Goal: Task Accomplishment & Management: Manage account settings

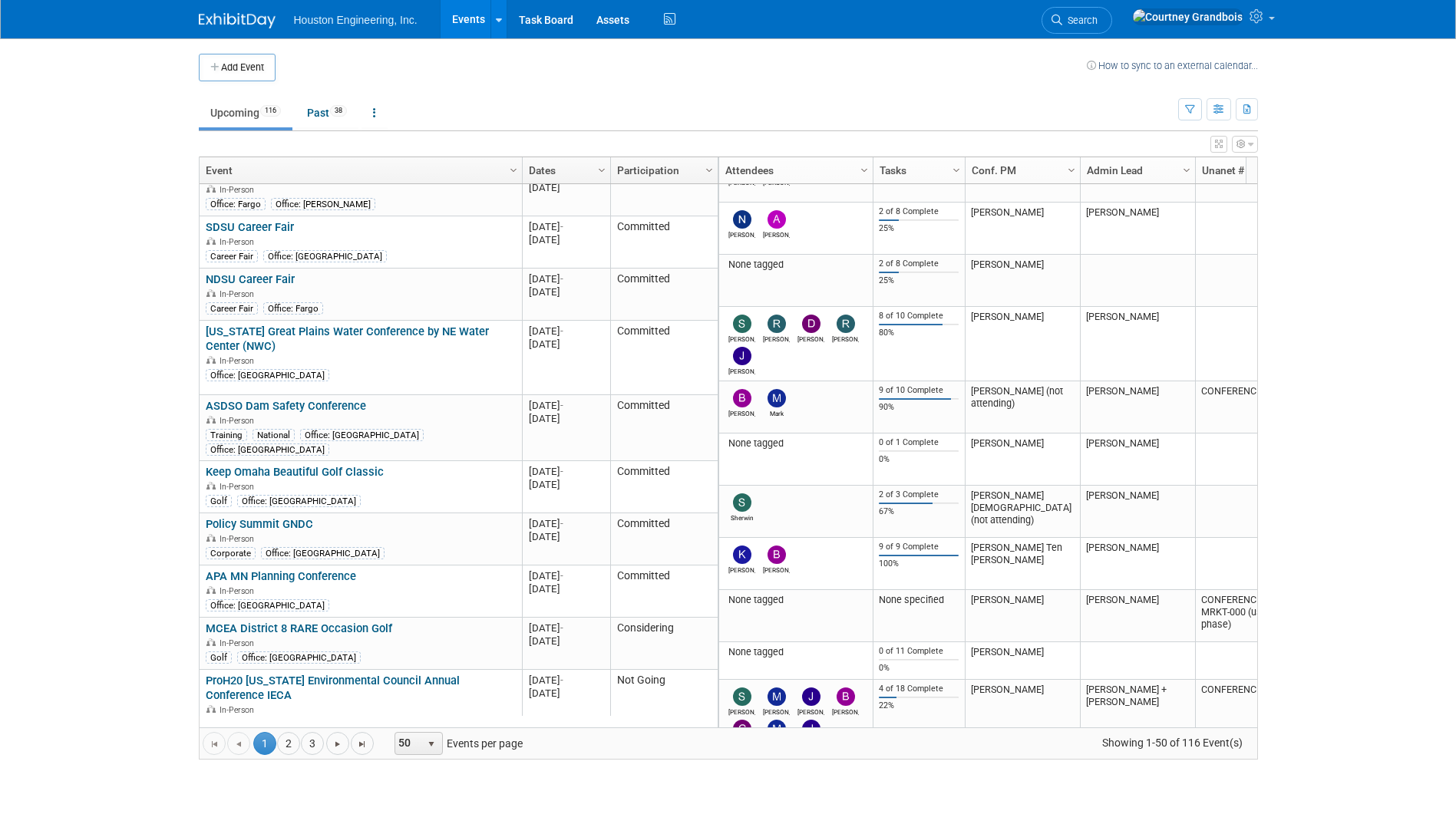
scroll to position [1013, 0]
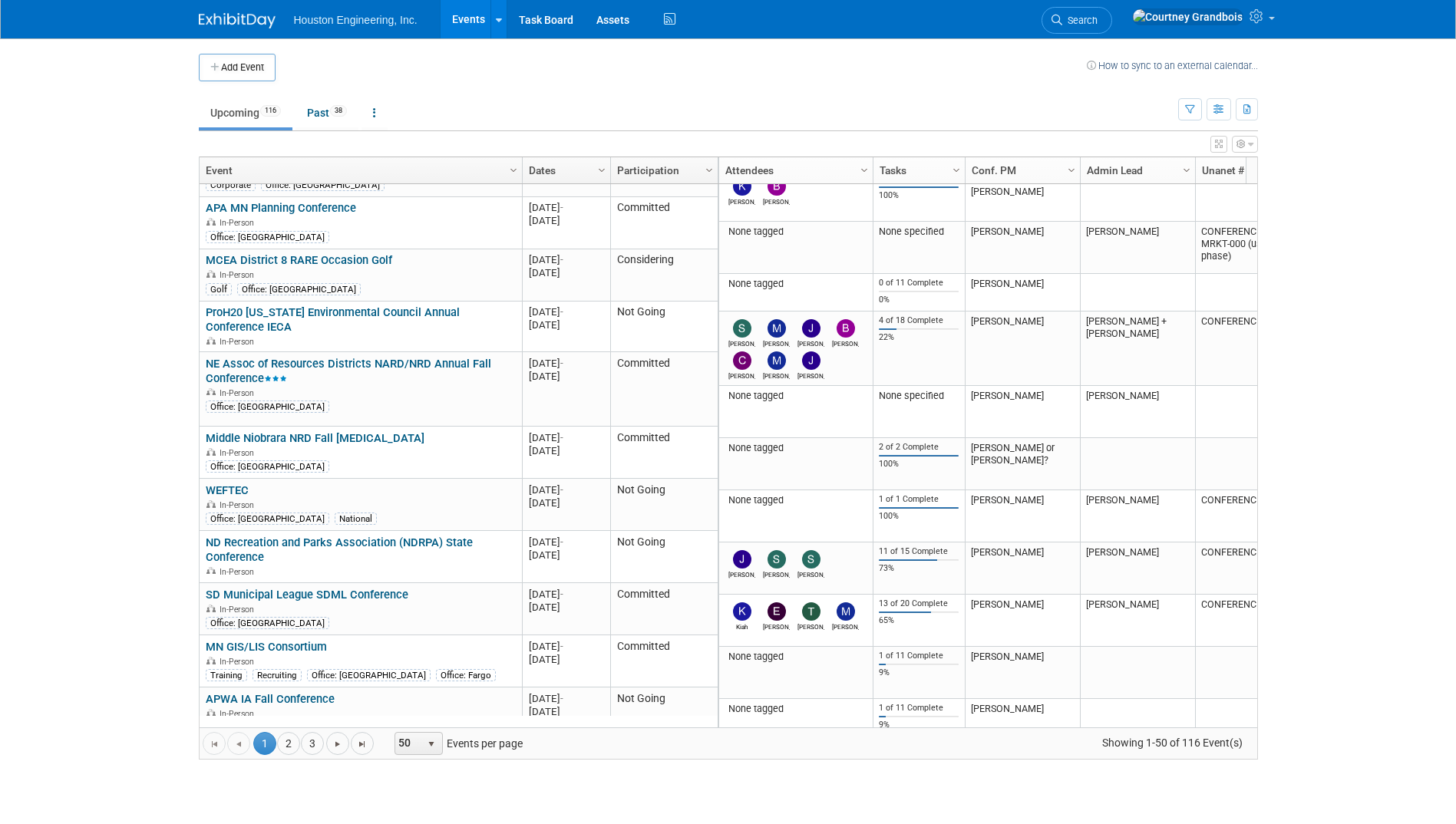
click at [294, 640] on link "MN GIS/LIS Consortium" at bounding box center [265, 647] width 121 height 14
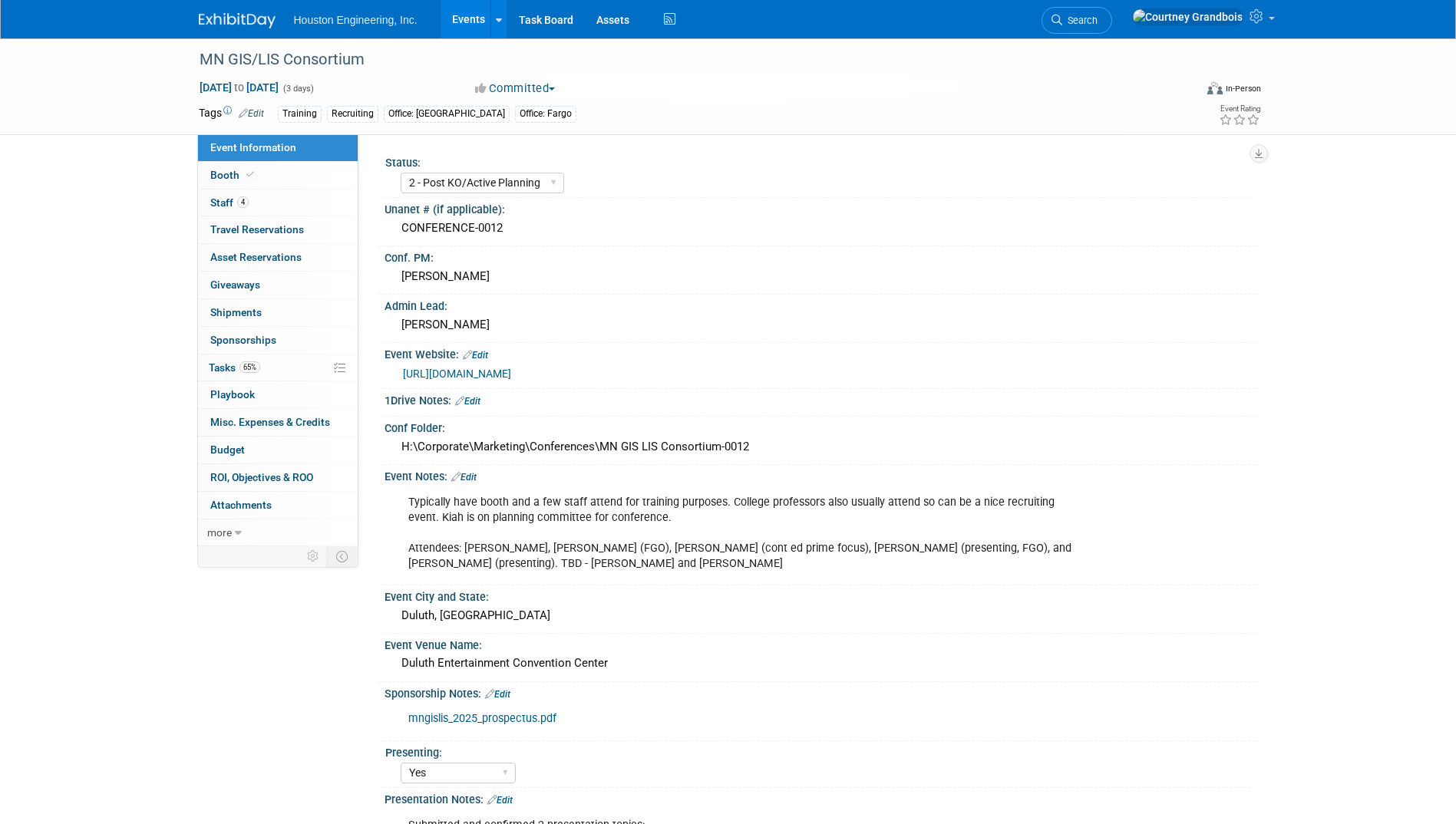
select select "2 - Post KO/Active Planning"
select select "Yes"
select select "Geo. Technology"
click at [294, 602] on div "Event Information Event Info Booth Booth 4 Staff 4 Staff 0 Travel Reservations …" at bounding box center [728, 549] width 1082 height 1023
click at [300, 368] on link "65% Tasks 65%" at bounding box center [278, 368] width 159 height 27
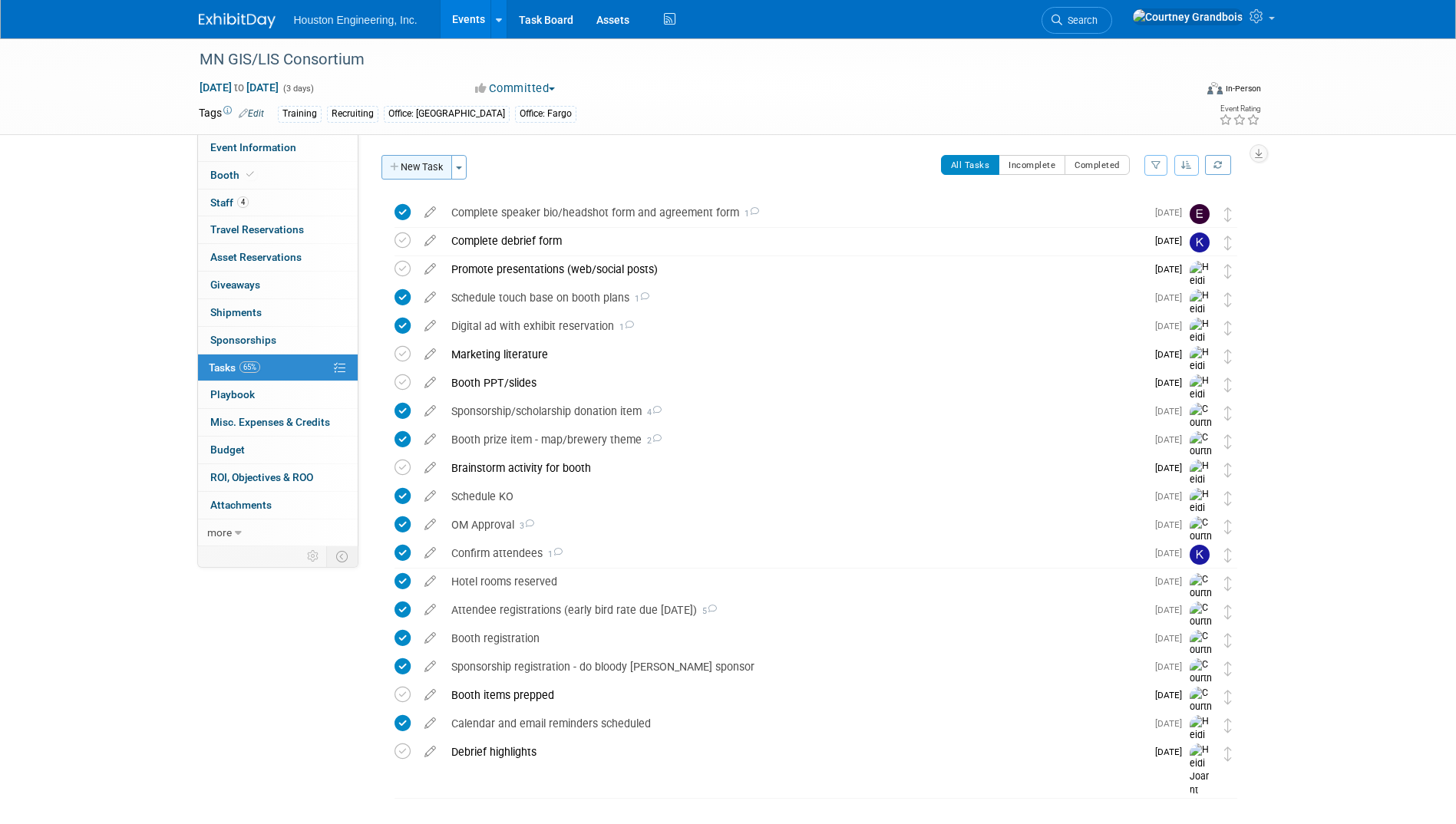
click at [424, 169] on button "New Task" at bounding box center [417, 167] width 70 height 24
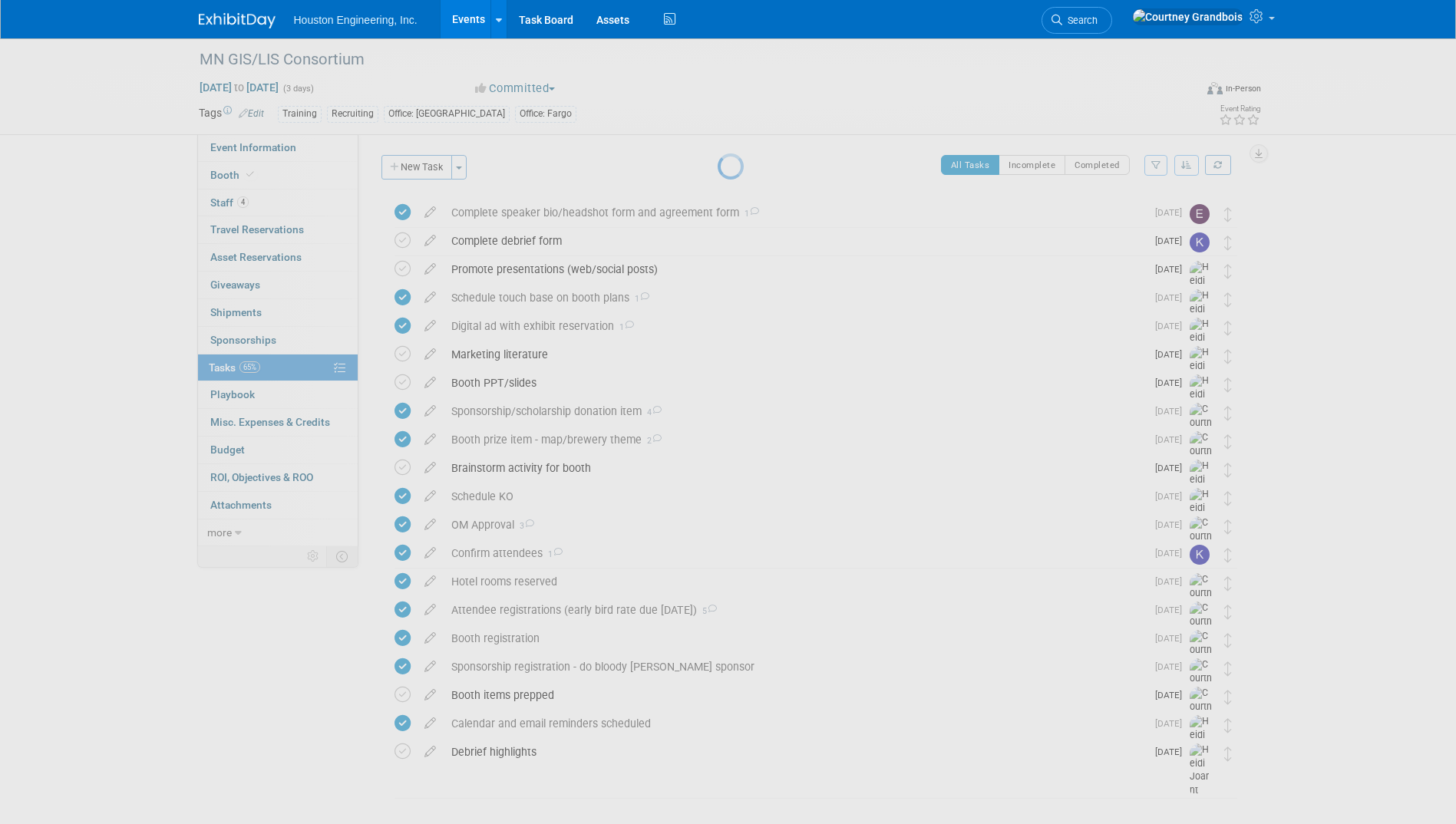
select select "7"
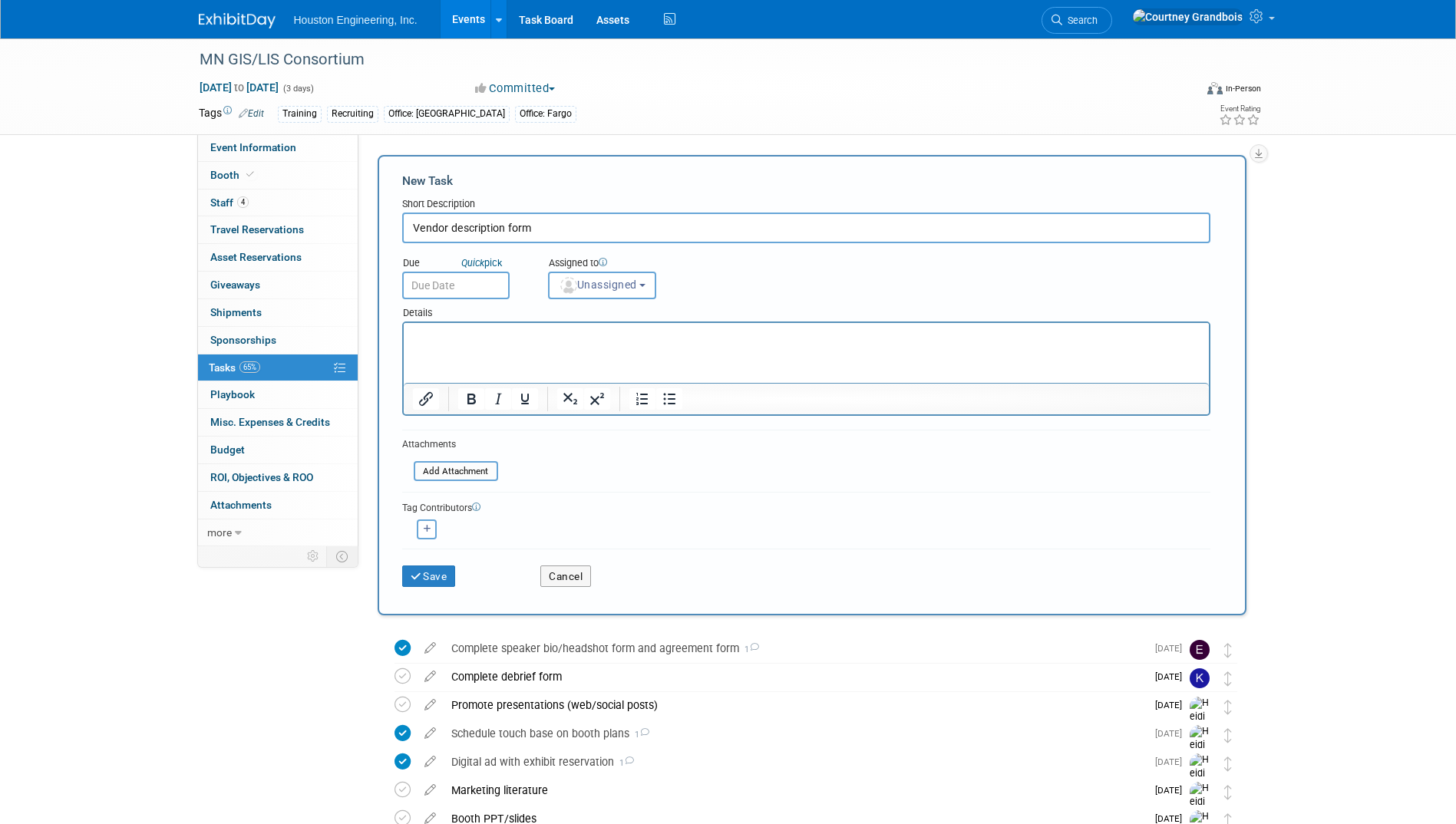
type input "Vendor description form"
click at [468, 278] on input "text" at bounding box center [456, 285] width 108 height 27
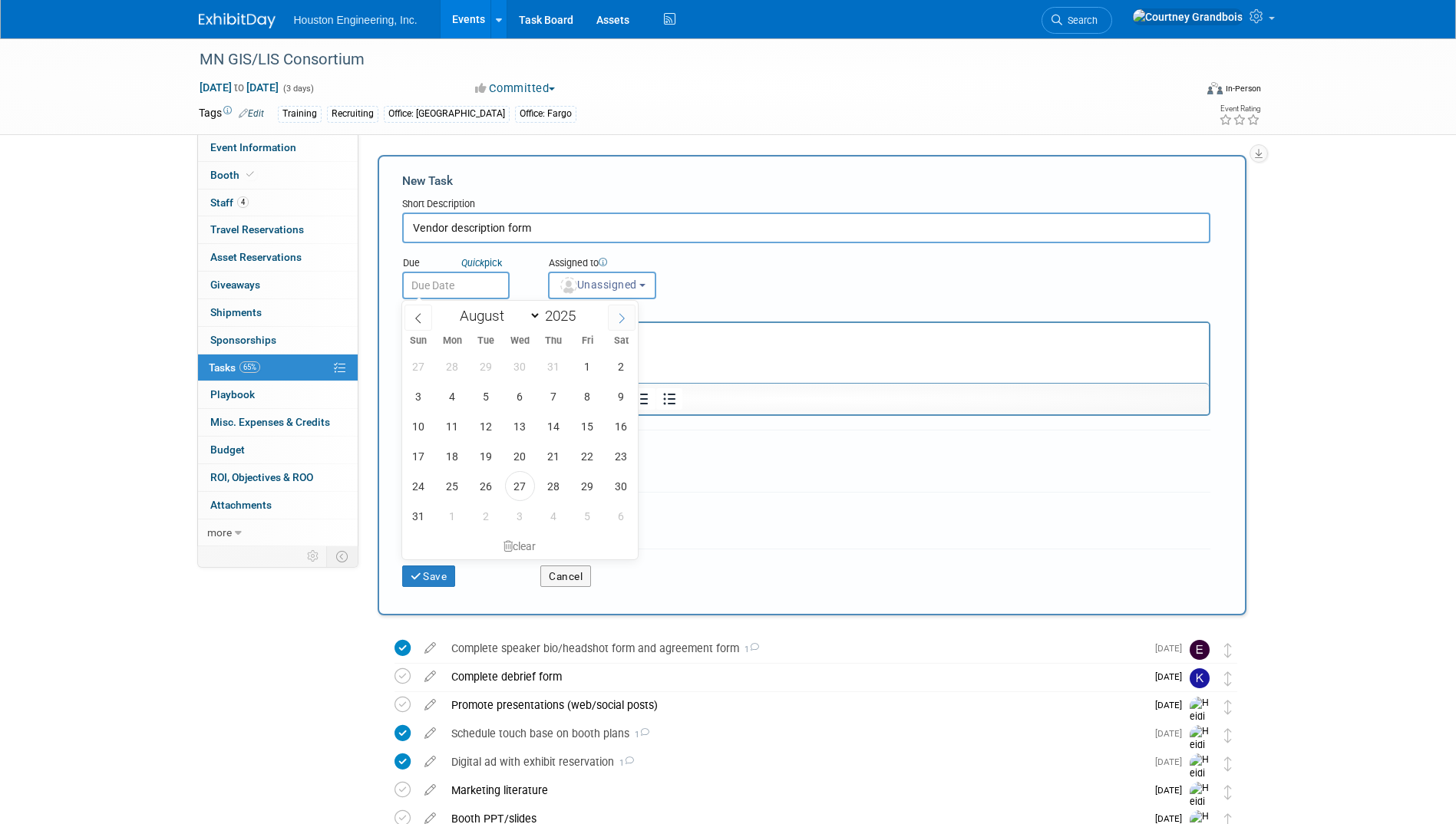
click at [623, 319] on icon at bounding box center [621, 318] width 5 height 10
select select "8"
click at [589, 417] on span "19" at bounding box center [587, 426] width 30 height 30
type input "[DATE]"
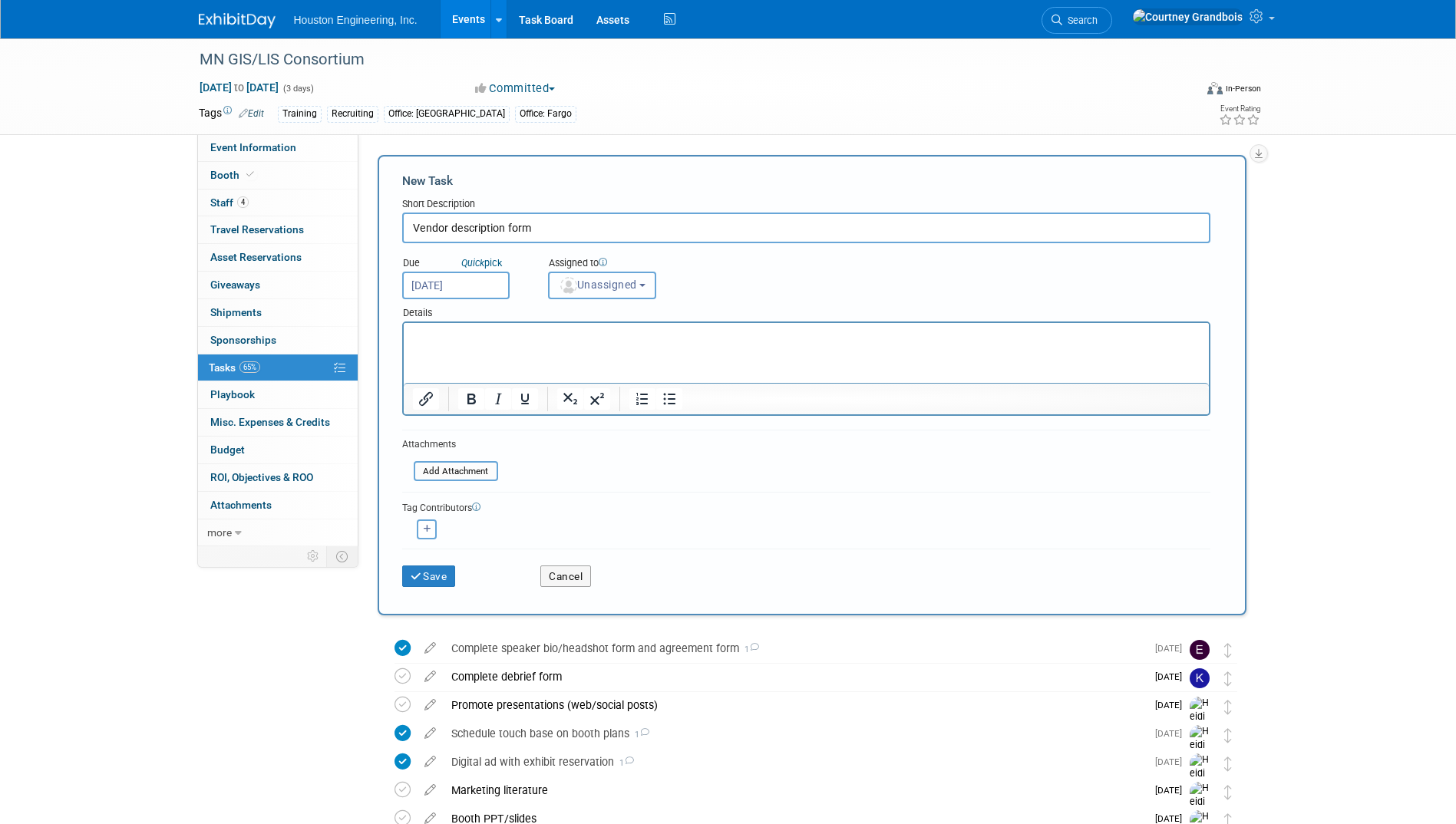
click at [632, 291] on span "Unassigned" at bounding box center [598, 285] width 78 height 12
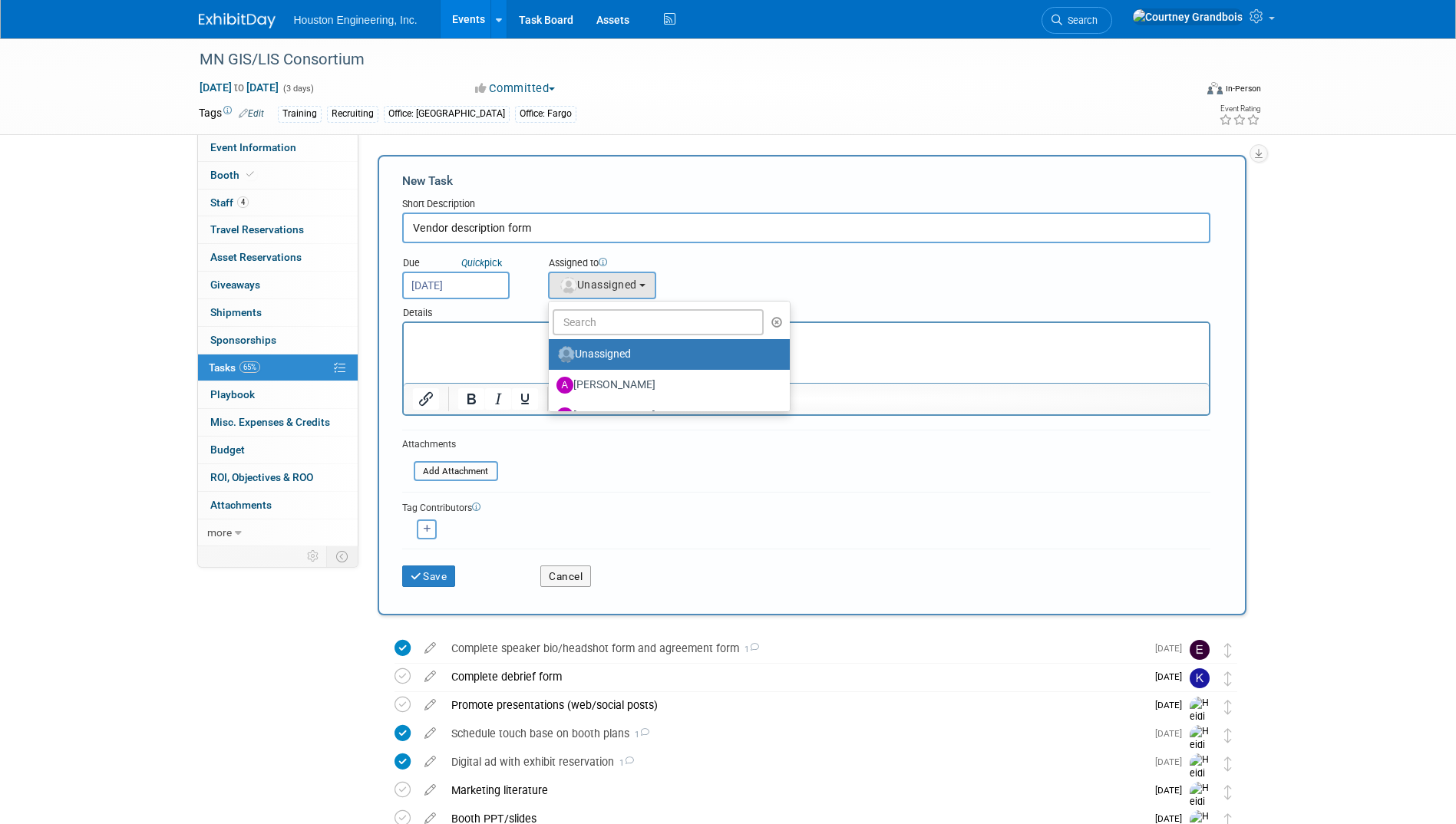
radio input "false"
click at [610, 317] on input "text" at bounding box center [658, 321] width 212 height 26
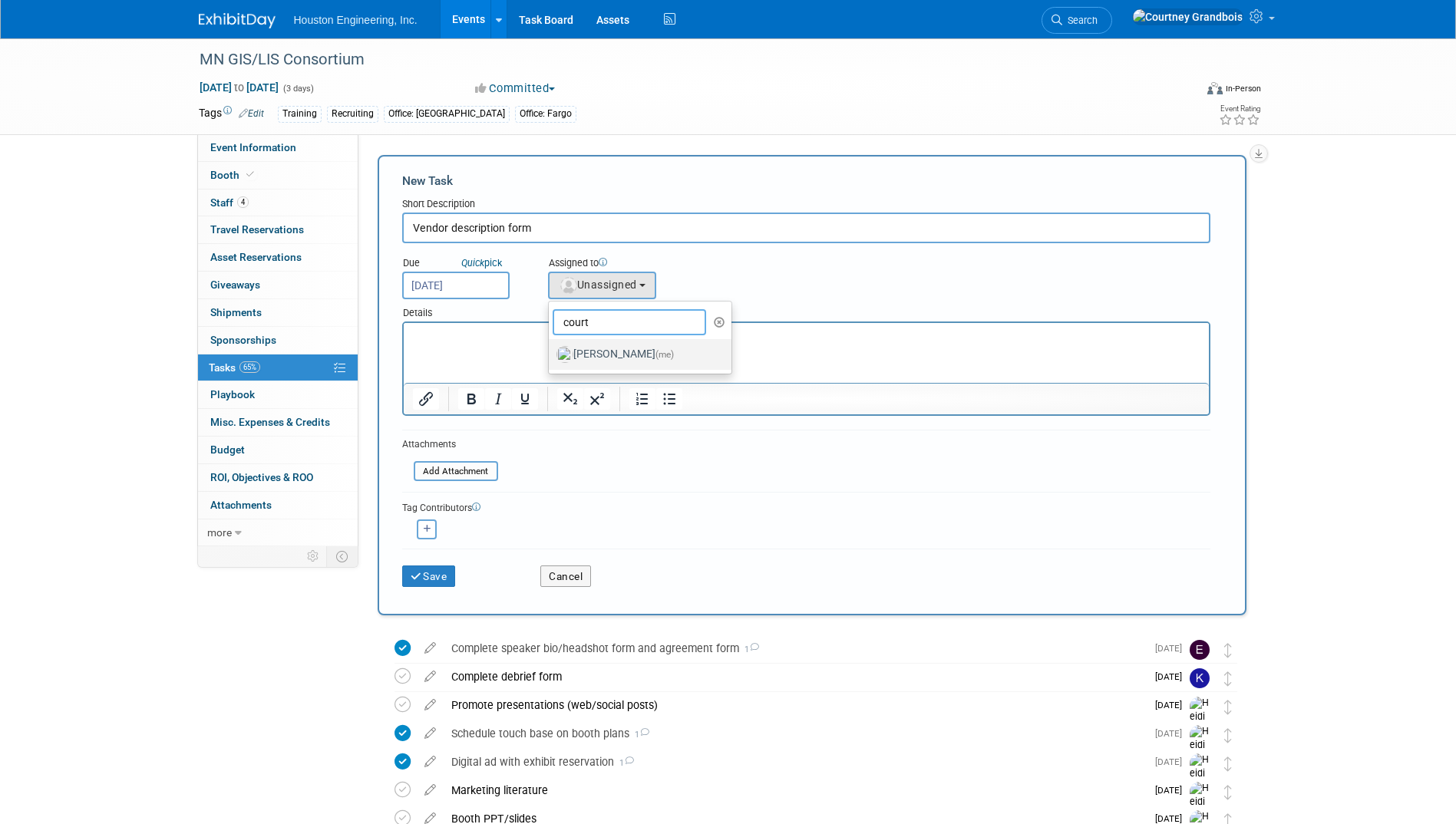
type input "court"
click at [595, 347] on label "[PERSON_NAME] (me)" at bounding box center [636, 353] width 160 height 24
click at [551, 347] on input "[PERSON_NAME] (me)" at bounding box center [546, 352] width 10 height 10
select select "60f40a7f-77ae-4a37-bf03-cdfd13c17c6d"
click at [428, 570] on button "Save" at bounding box center [429, 577] width 54 height 22
